Goal: Task Accomplishment & Management: Complete application form

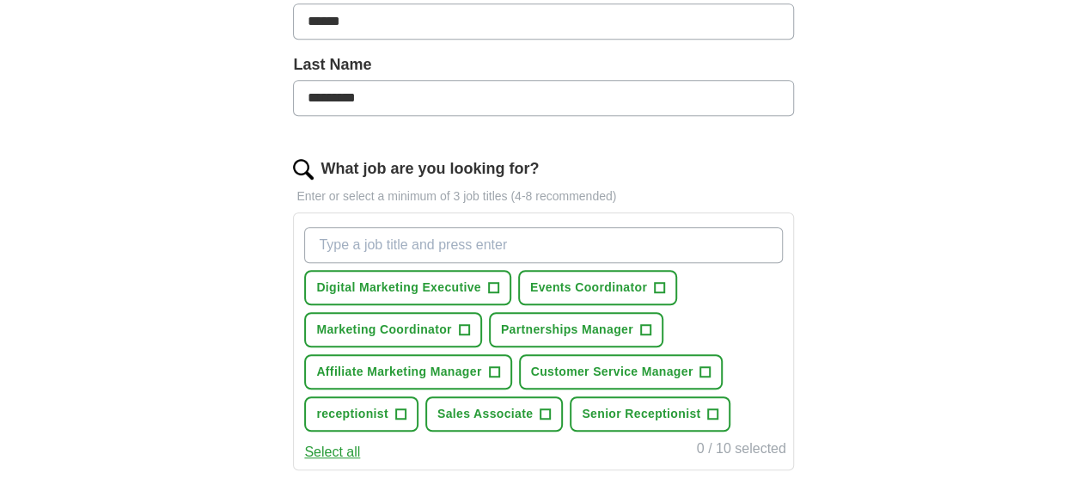
scroll to position [421, 0]
click at [464, 236] on input "What job are you looking for?" at bounding box center [543, 244] width 478 height 36
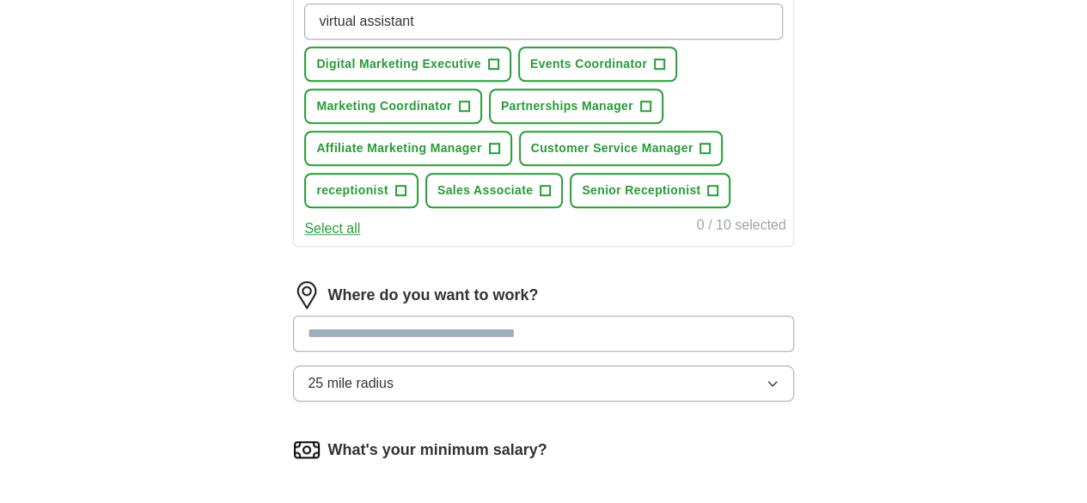
scroll to position [645, 0]
type input "virtual assistant"
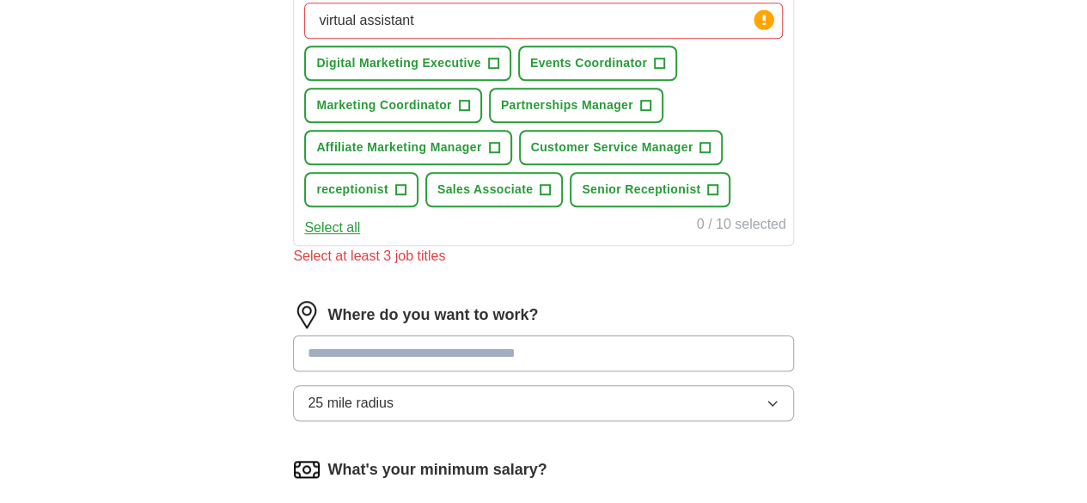
click at [441, 374] on div "Where do you want to work? 25 mile radius" at bounding box center [543, 368] width 500 height 134
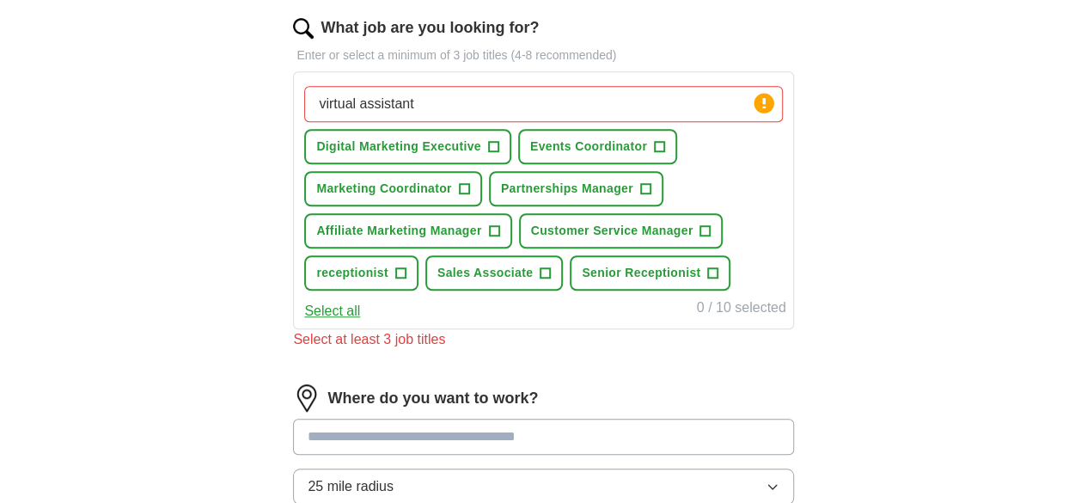
scroll to position [561, 0]
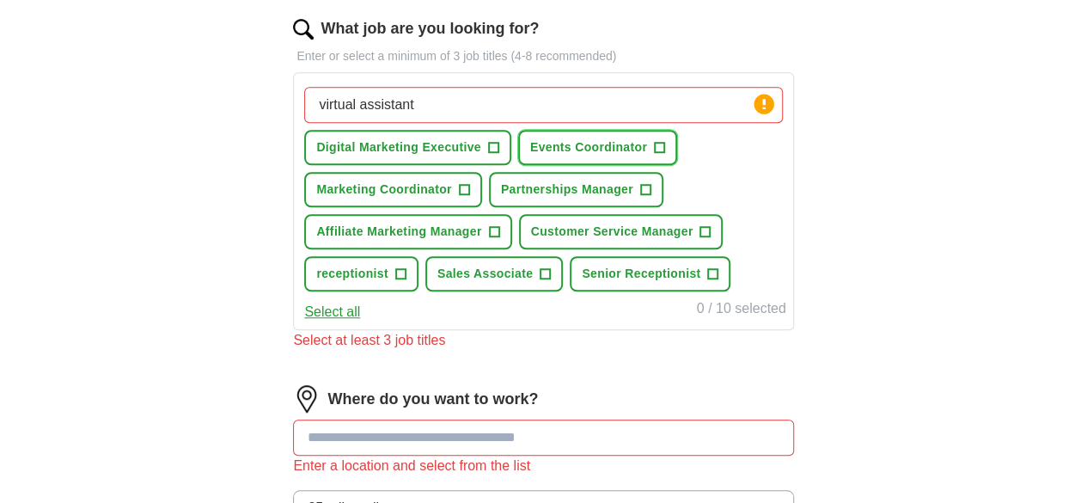
click at [647, 144] on span "Events Coordinator" at bounding box center [588, 147] width 117 height 18
click at [360, 322] on button "Select all" at bounding box center [332, 312] width 56 height 21
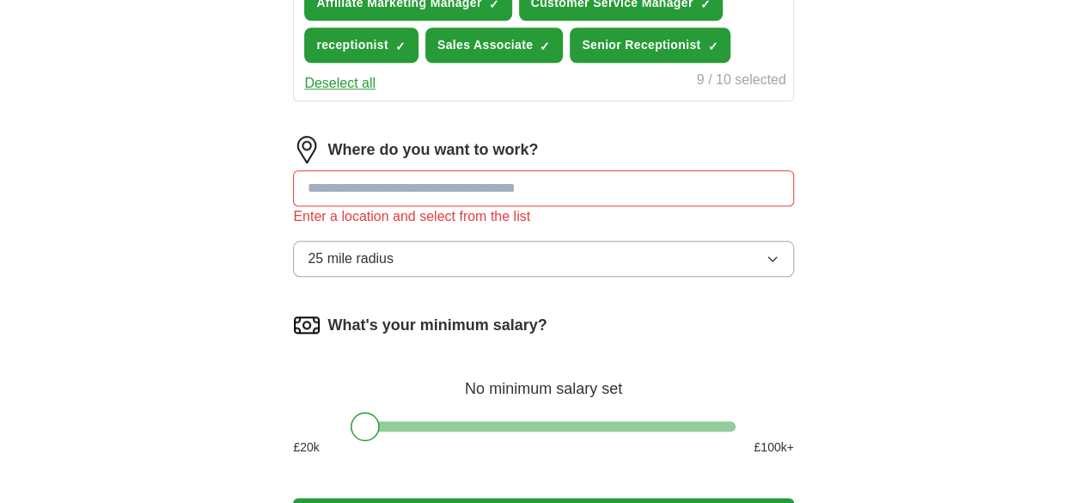
scroll to position [790, 0]
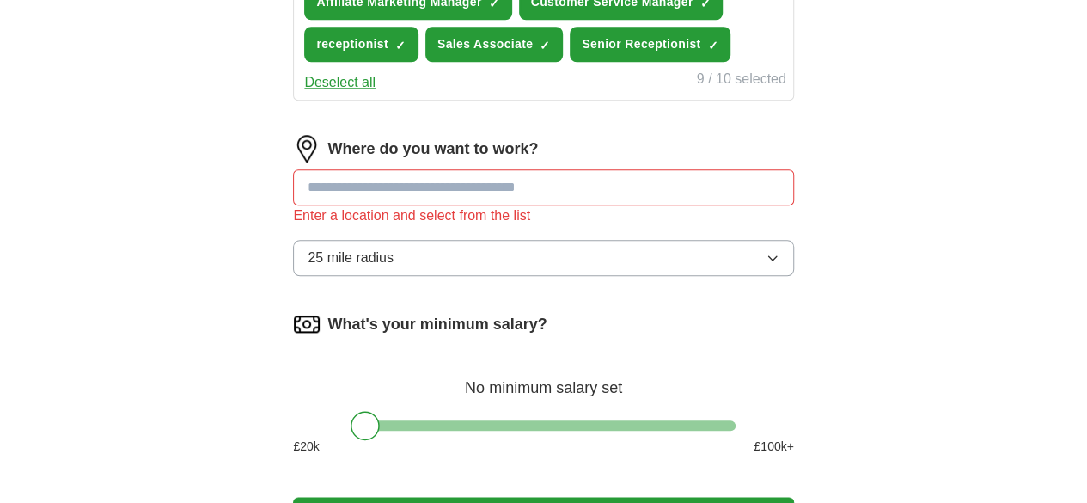
click at [557, 205] on input at bounding box center [543, 187] width 500 height 36
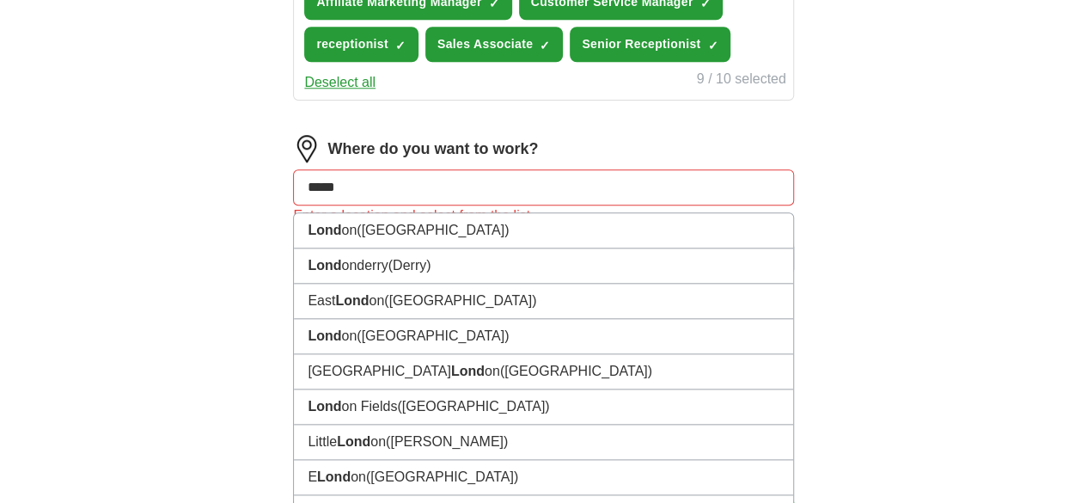
type input "******"
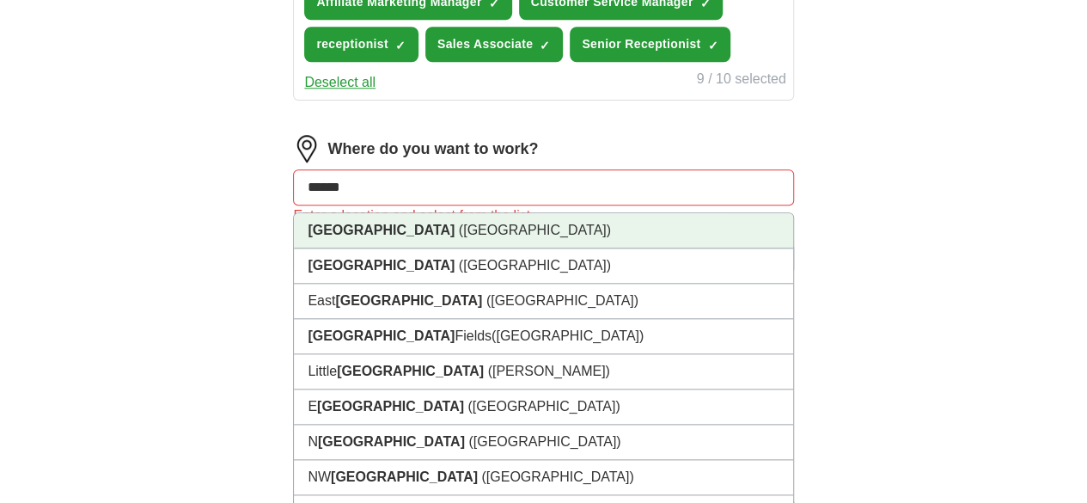
click at [480, 248] on li "[GEOGRAPHIC_DATA] ([GEOGRAPHIC_DATA])" at bounding box center [543, 230] width 499 height 35
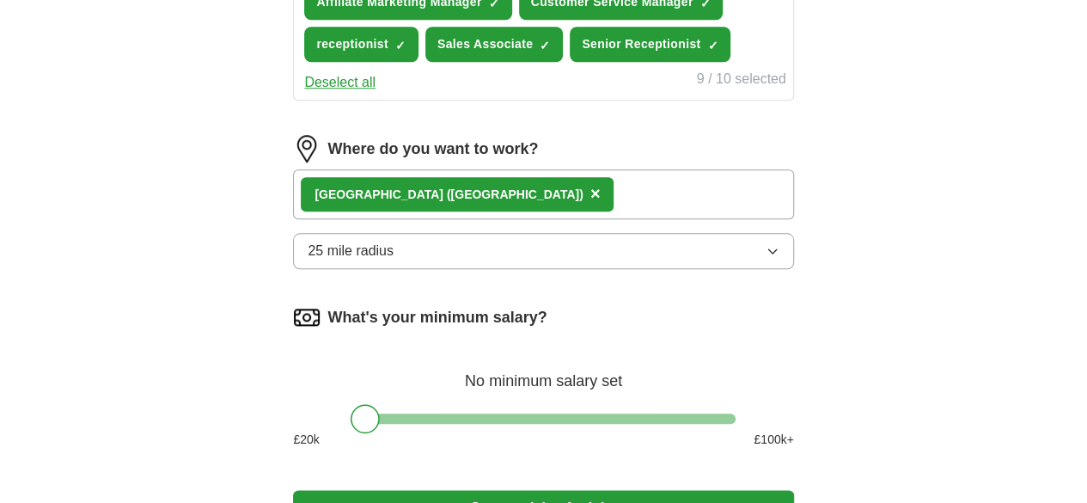
click at [459, 269] on button "25 mile radius" at bounding box center [543, 251] width 500 height 36
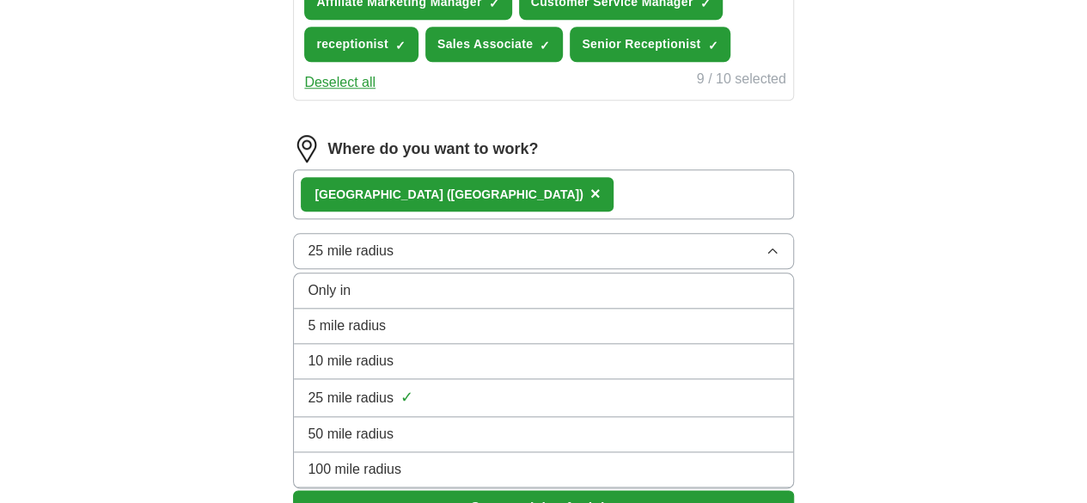
click at [394, 371] on span "10 mile radius" at bounding box center [351, 361] width 86 height 21
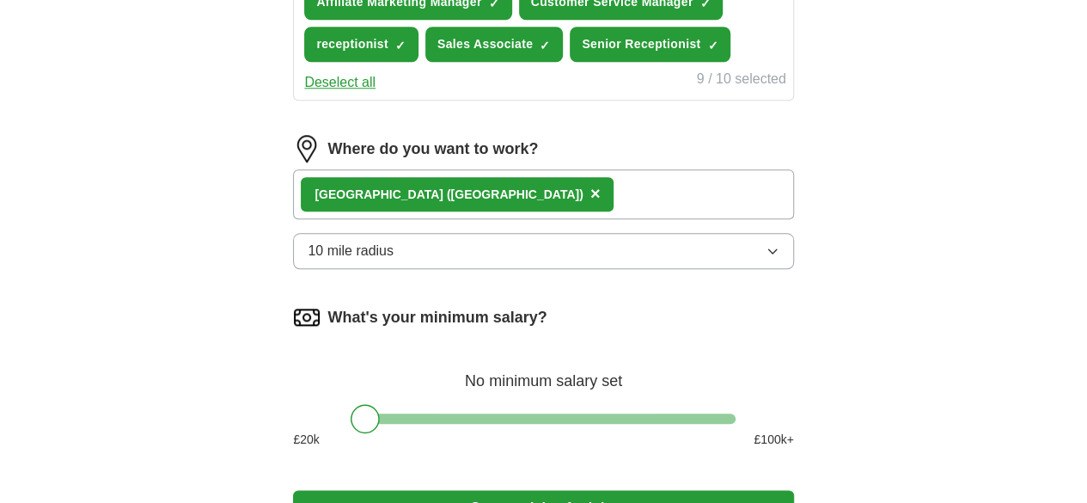
scroll to position [983, 0]
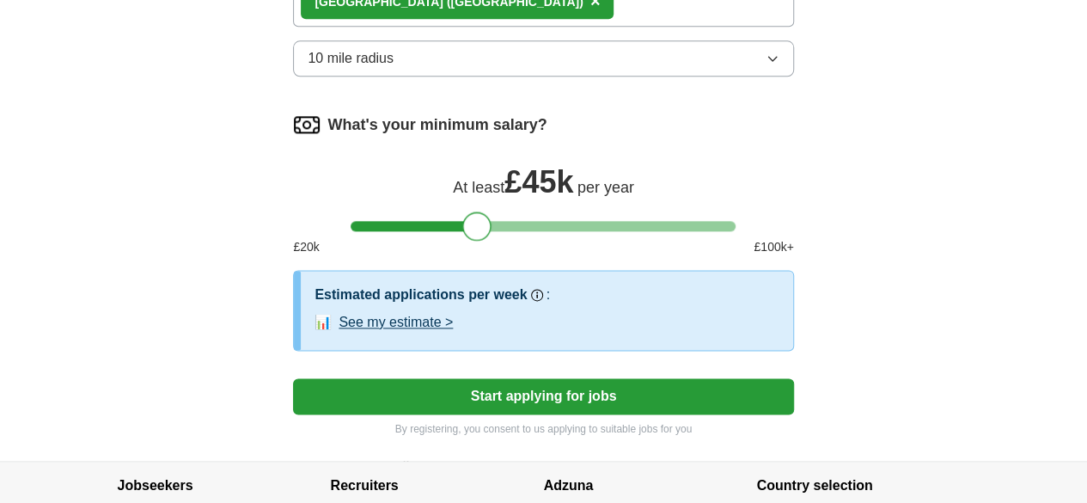
drag, startPoint x: 363, startPoint y: 273, endPoint x: 475, endPoint y: 256, distance: 113.9
click at [475, 241] on div at bounding box center [477, 225] width 29 height 29
click at [473, 414] on button "Start applying for jobs" at bounding box center [543, 396] width 500 height 36
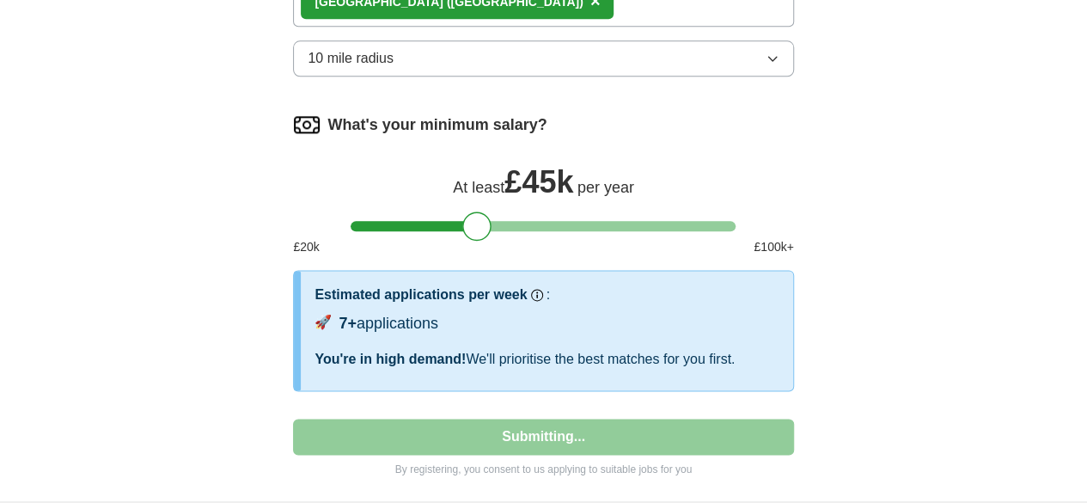
select select "**"
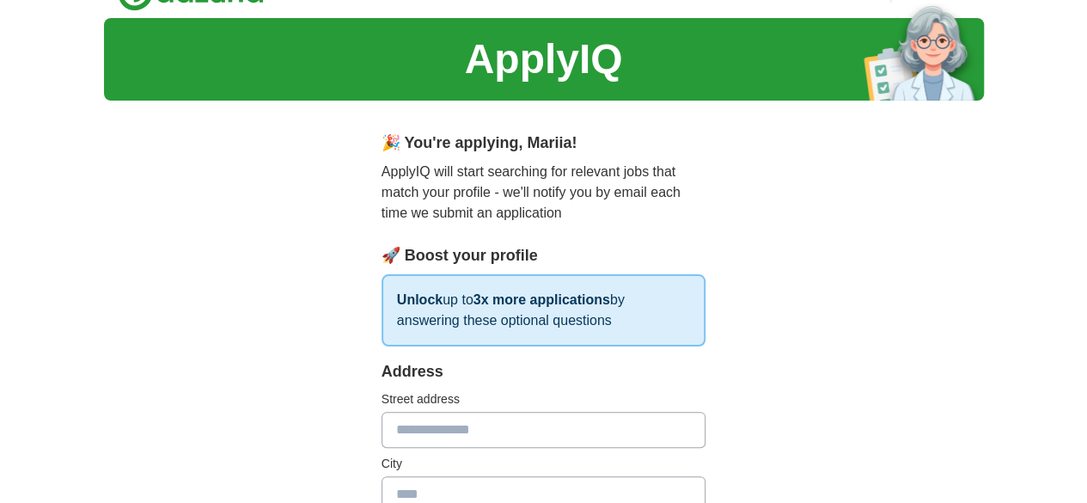
scroll to position [0, 0]
